Goal: Check status: Check status

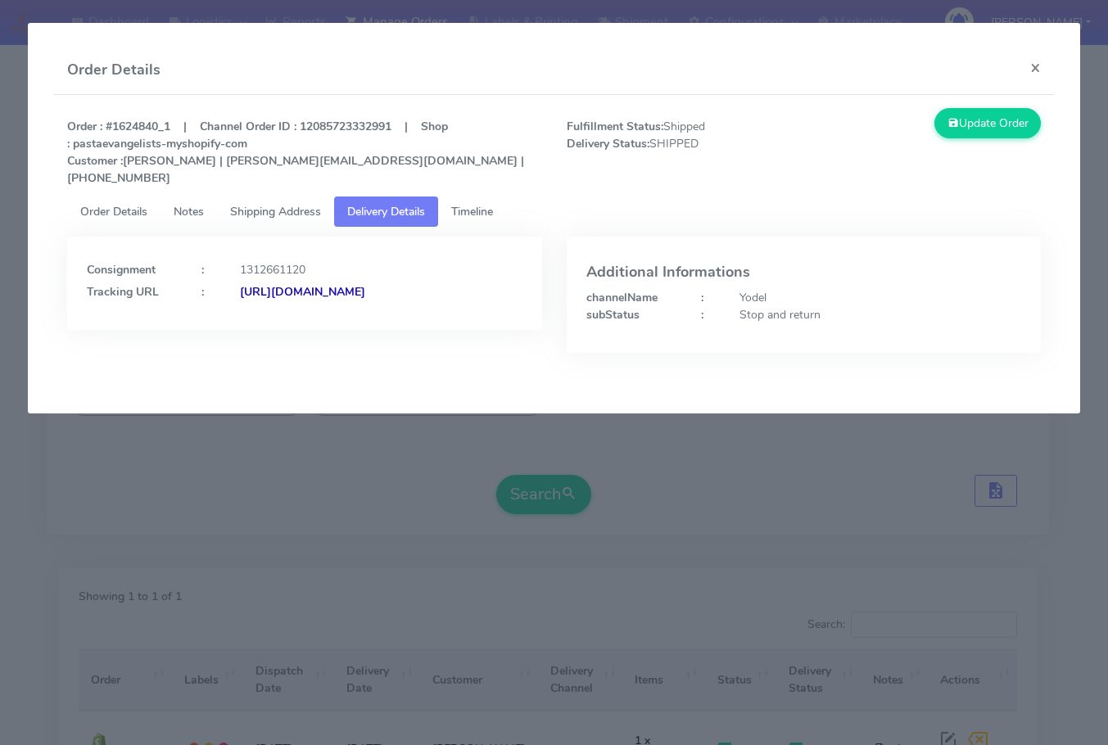
scroll to position [181, 0]
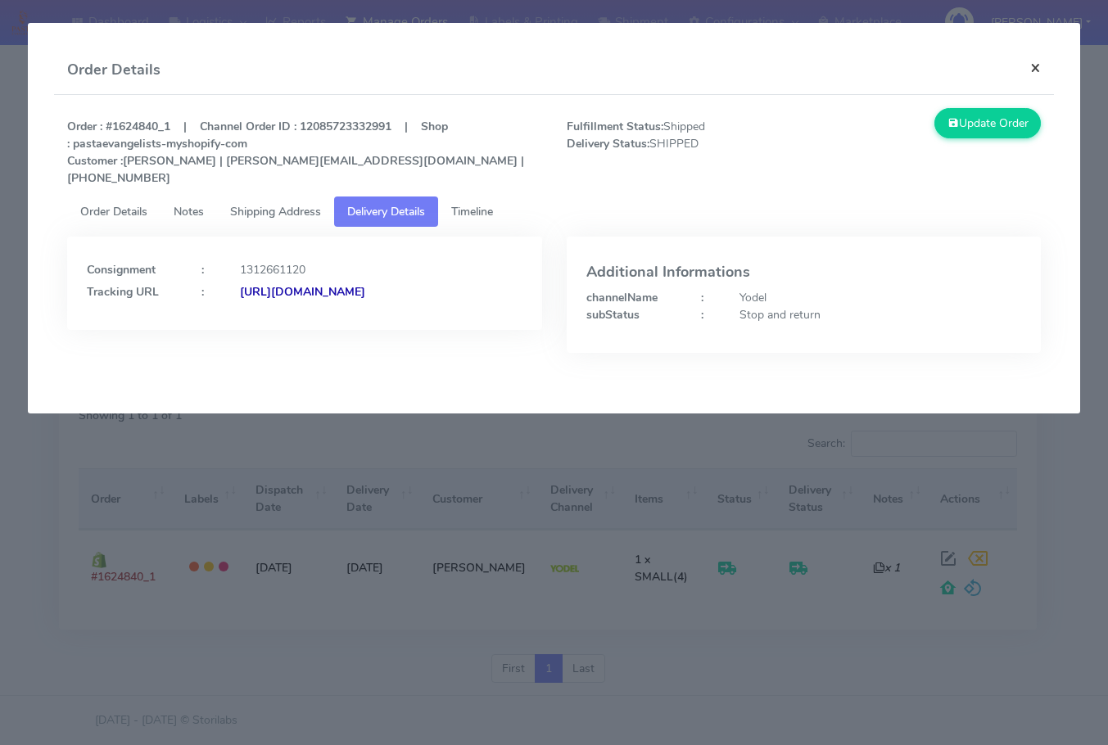
click at [1042, 70] on button "×" at bounding box center [1035, 67] width 37 height 43
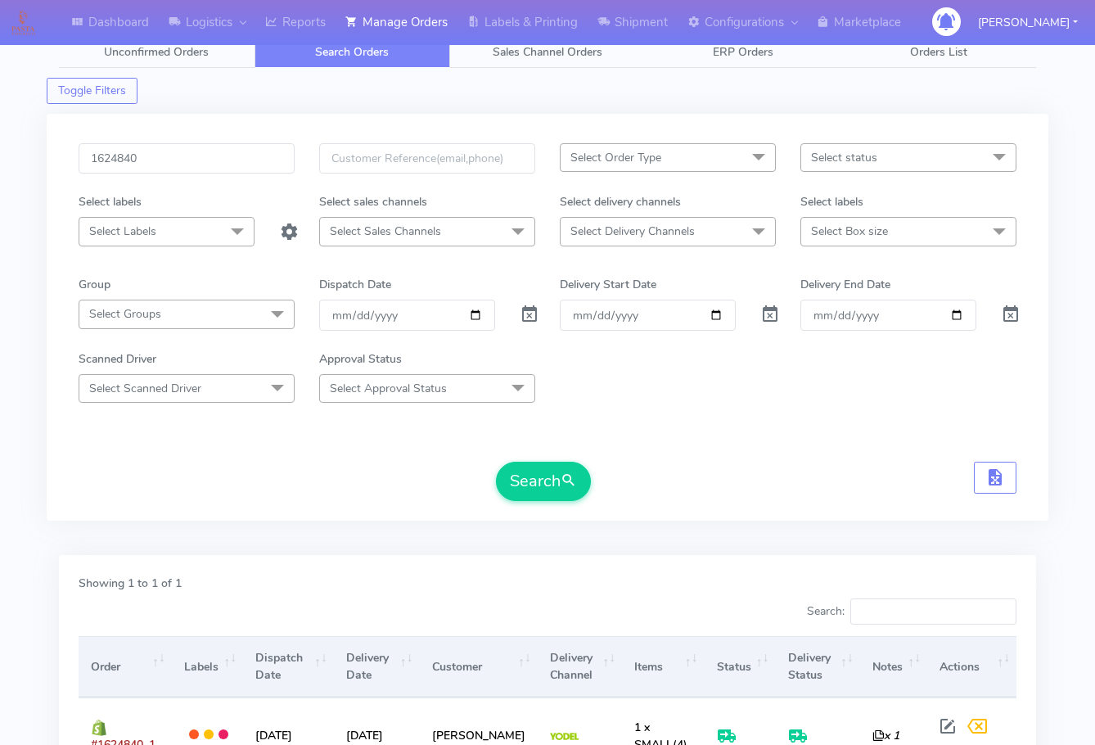
scroll to position [0, 0]
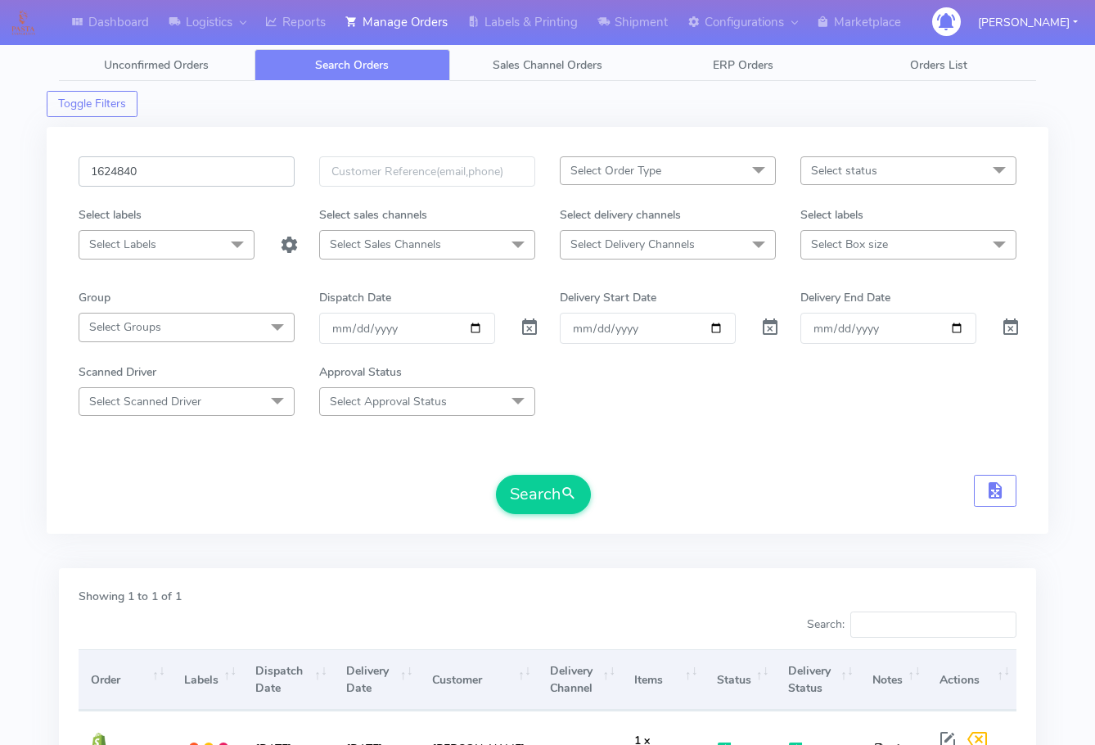
click at [218, 187] on input "1624840" at bounding box center [187, 171] width 216 height 30
paste input "0295"
type input "1620295"
click at [546, 506] on button "Search" at bounding box center [543, 494] width 95 height 39
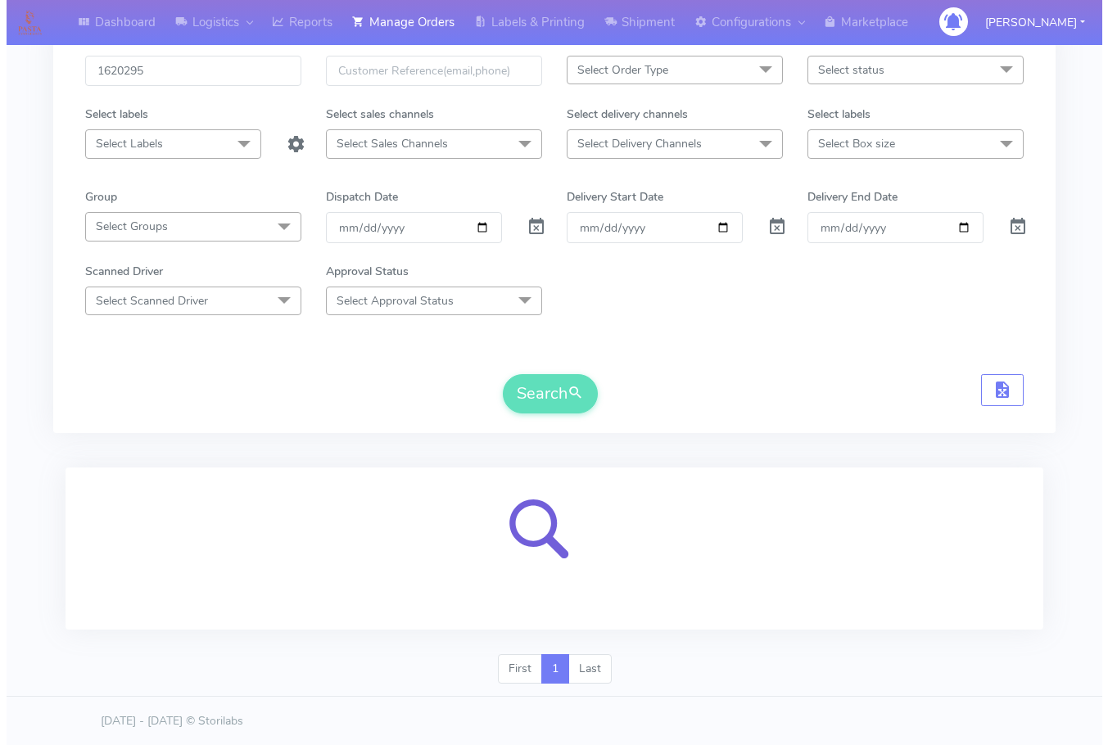
scroll to position [102, 0]
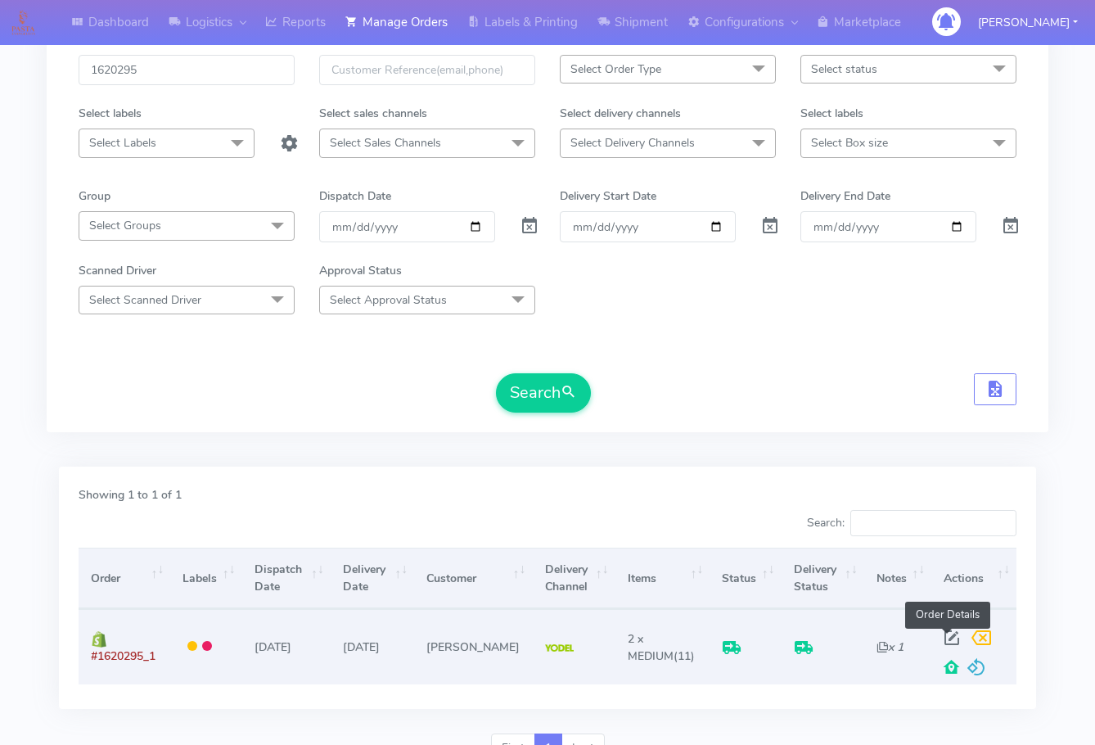
click at [950, 637] on span at bounding box center [951, 642] width 29 height 16
select select "5"
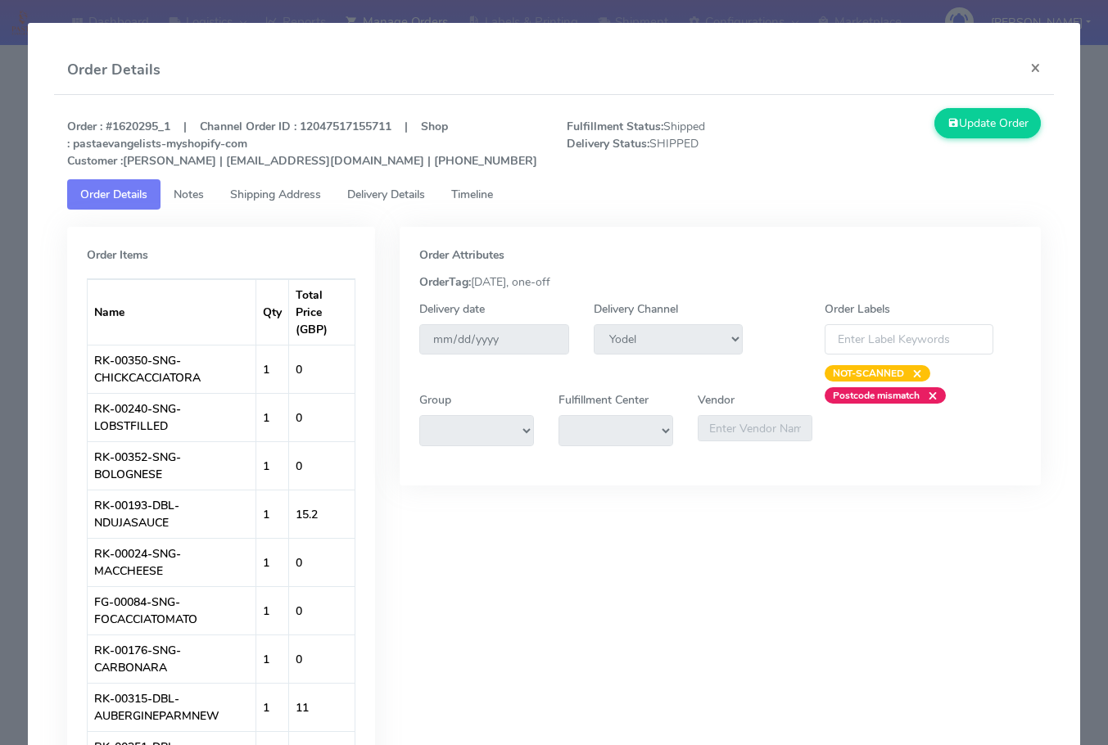
click at [268, 199] on span "Shipping Address" at bounding box center [275, 195] width 91 height 16
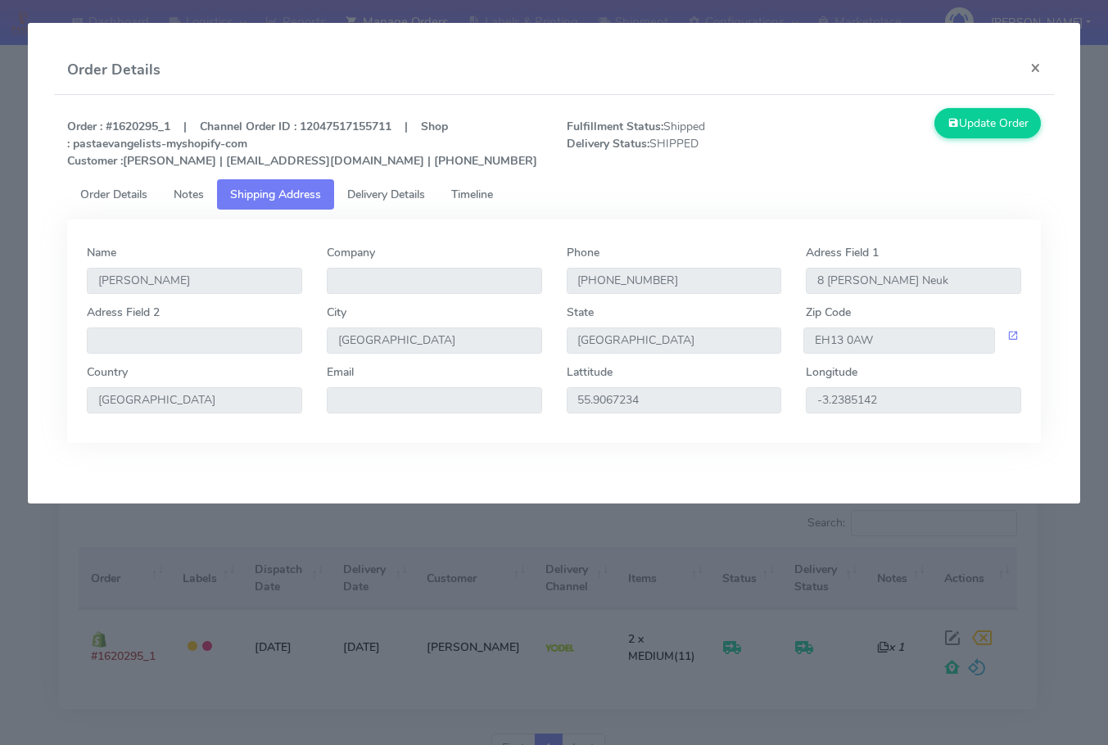
click at [398, 200] on span "Delivery Details" at bounding box center [386, 195] width 78 height 16
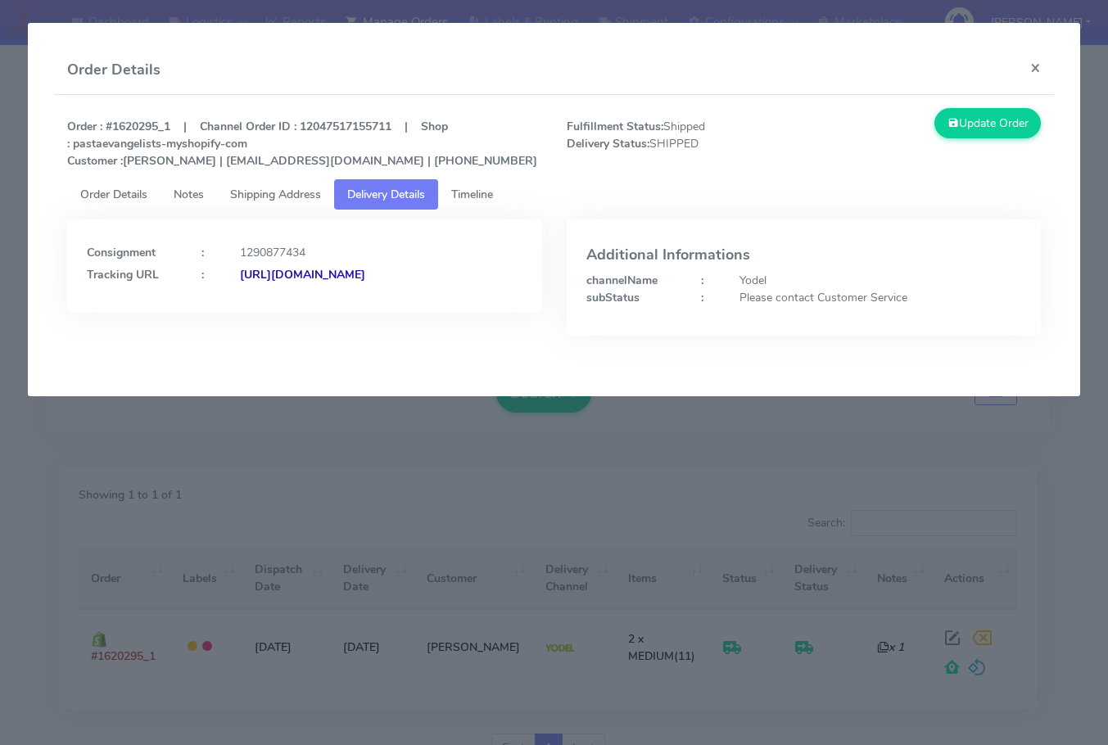
drag, startPoint x: 419, startPoint y: 296, endPoint x: 263, endPoint y: 312, distance: 157.1
click at [263, 312] on div "Consignment : 1290877434 Tracking URL : [URL][DOMAIN_NAME]" at bounding box center [304, 265] width 475 height 93
copy strong "JJD0002249960894689"
